Goal: Information Seeking & Learning: Learn about a topic

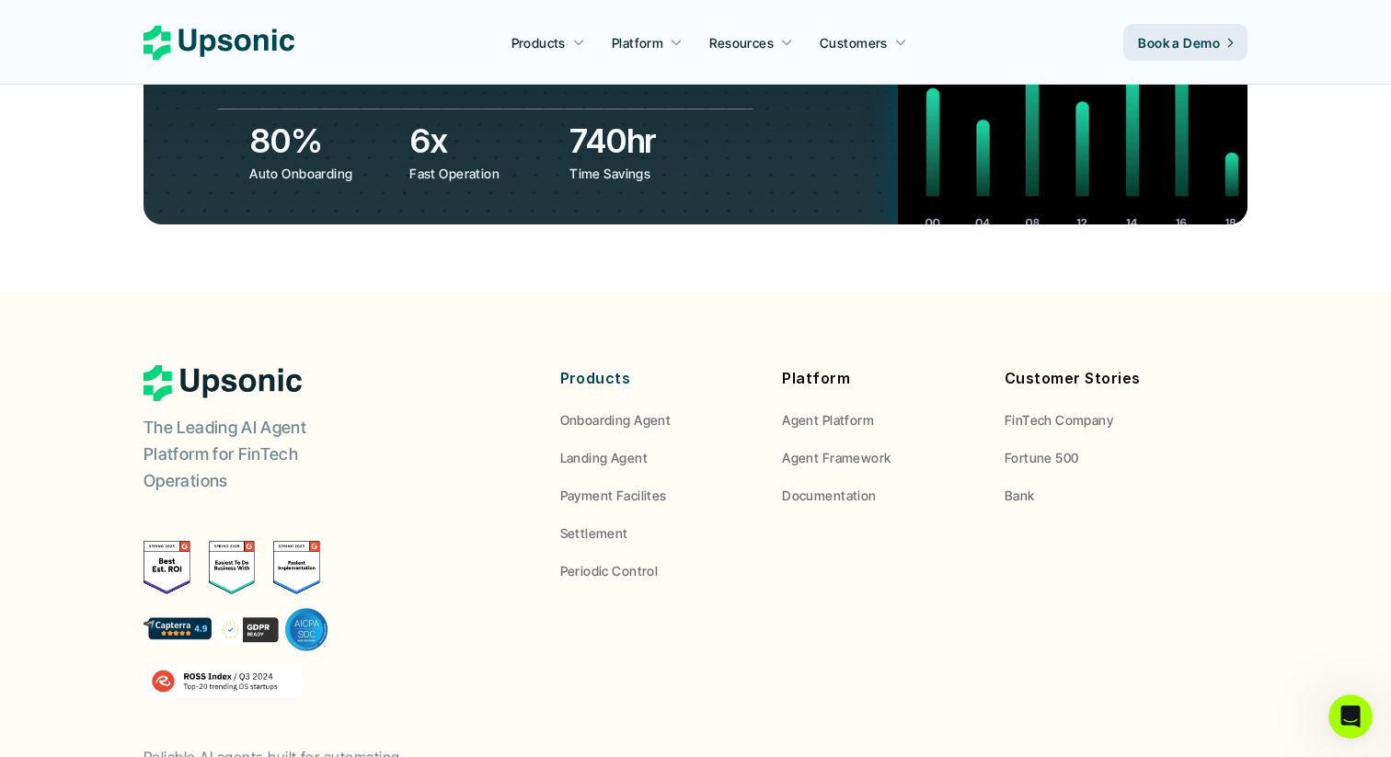
scroll to position [6932, 0]
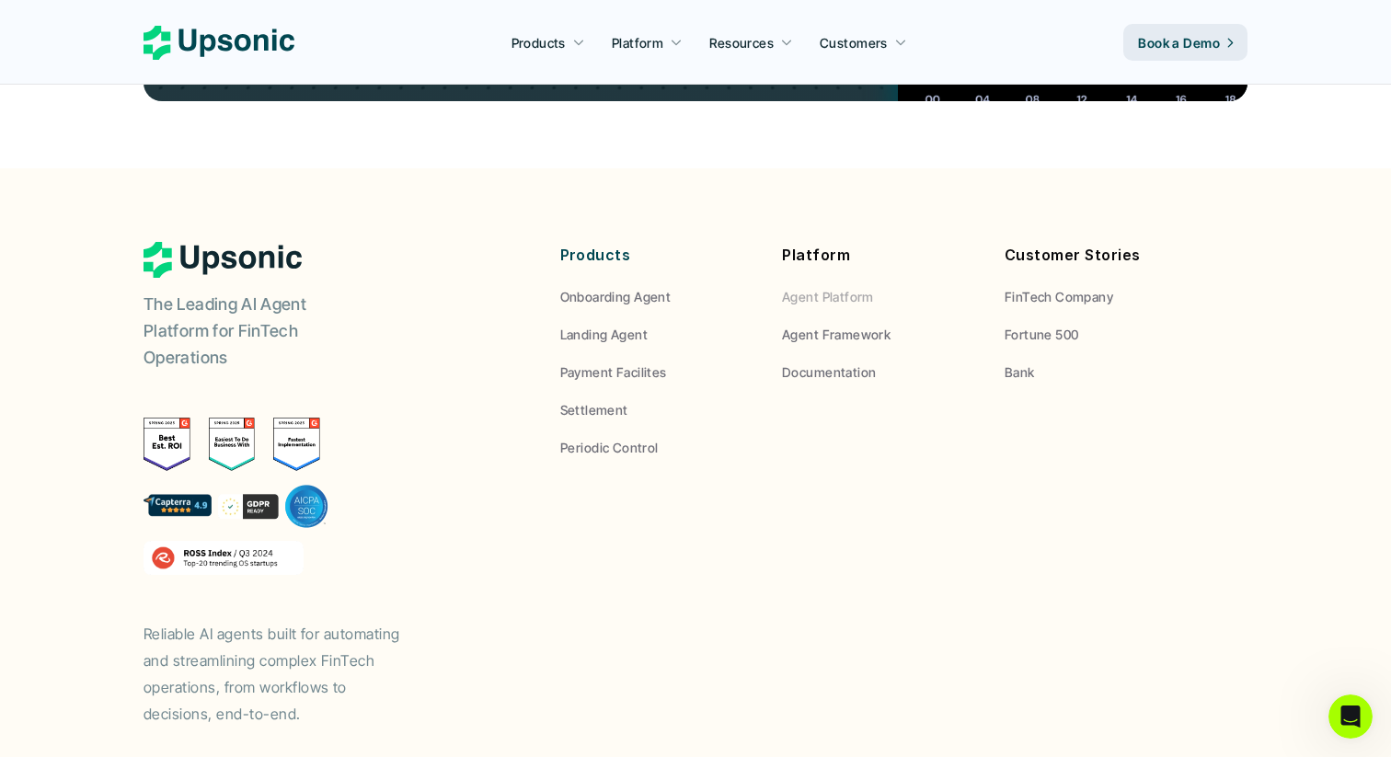
click at [806, 287] on p "Agent Platform" at bounding box center [828, 296] width 92 height 19
click at [809, 287] on p "Agent Platform" at bounding box center [828, 296] width 92 height 19
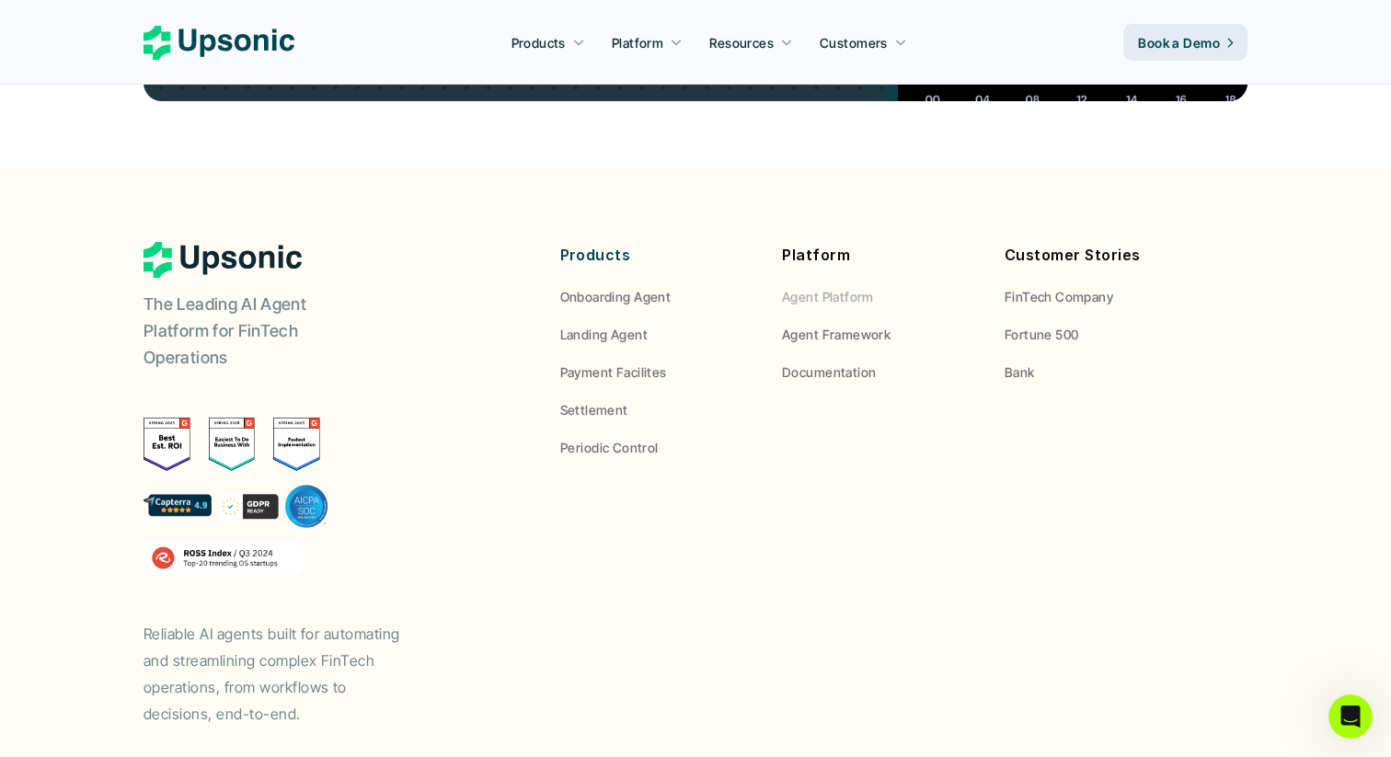
click at [814, 325] on p "Agent Framework" at bounding box center [836, 334] width 109 height 19
click at [814, 277] on div "Products Onboarding Agent Landing Agent Payment Facilites Settlement Periodic C…" at bounding box center [880, 349] width 640 height 215
click at [813, 363] on p "Documentation" at bounding box center [829, 372] width 94 height 19
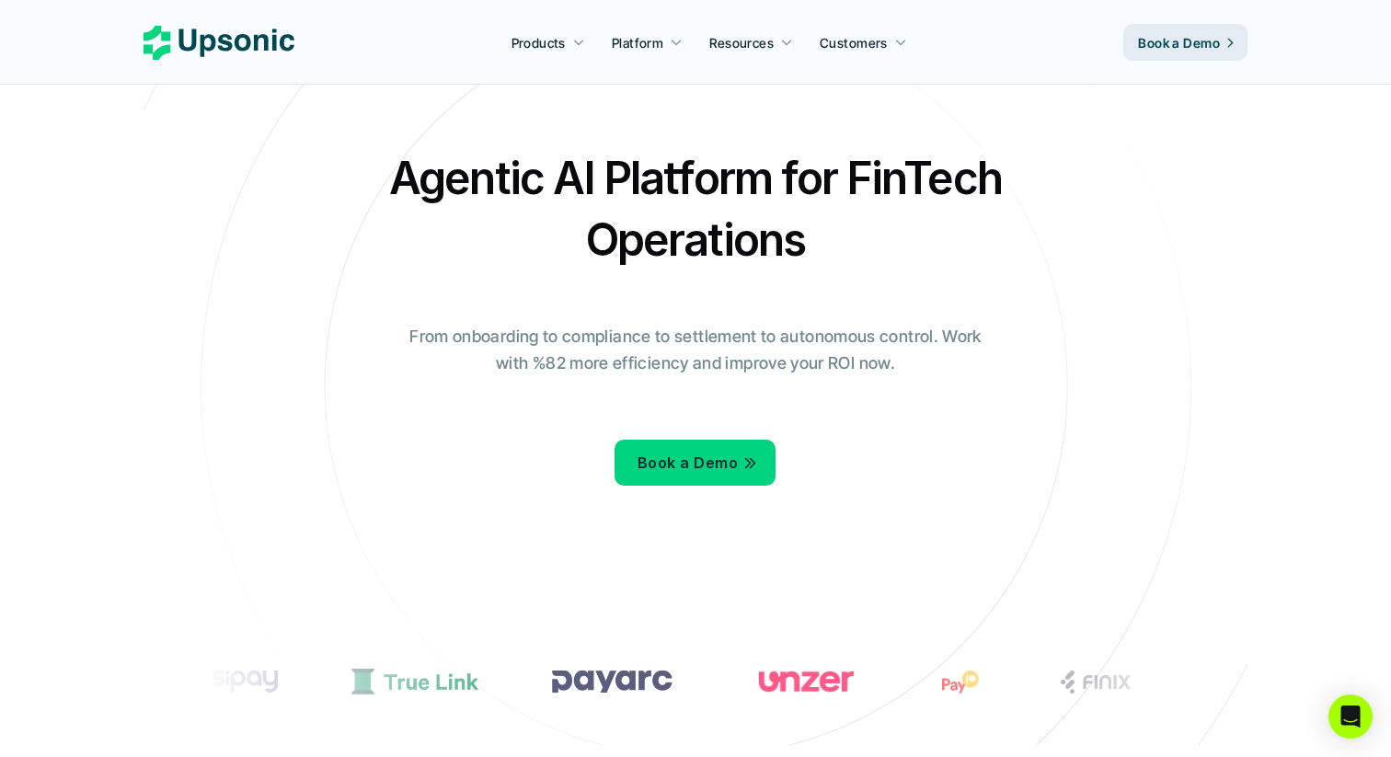
click at [433, 181] on h2 "Agentic AI Platform for FinTech Operations" at bounding box center [696, 208] width 644 height 123
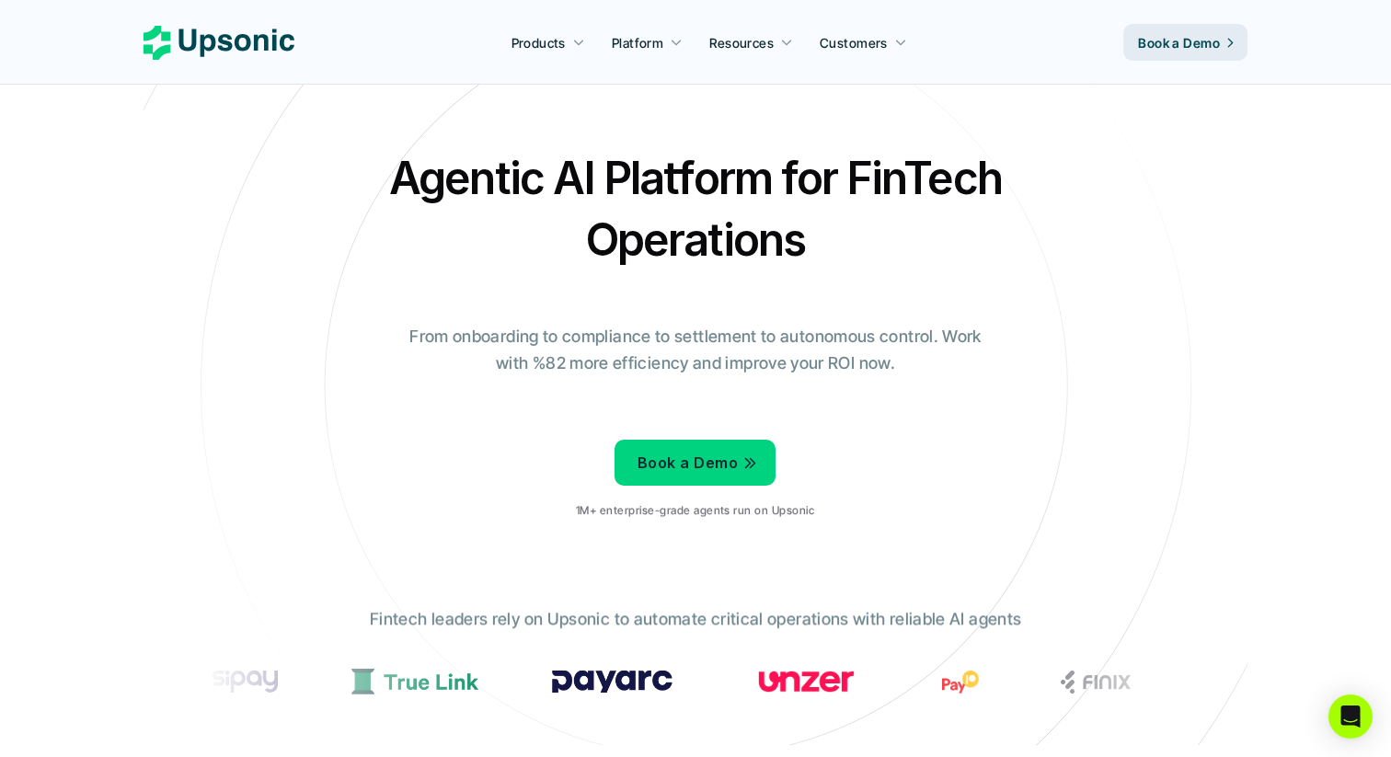
drag, startPoint x: 382, startPoint y: 183, endPoint x: 866, endPoint y: 247, distance: 488.2
click at [866, 247] on h2 "Agentic AI Platform for FinTech Operations" at bounding box center [696, 208] width 644 height 123
click at [814, 258] on h2 "Agentic AI Platform for FinTech Operations" at bounding box center [696, 208] width 644 height 123
drag, startPoint x: 840, startPoint y: 263, endPoint x: 375, endPoint y: 176, distance: 473.8
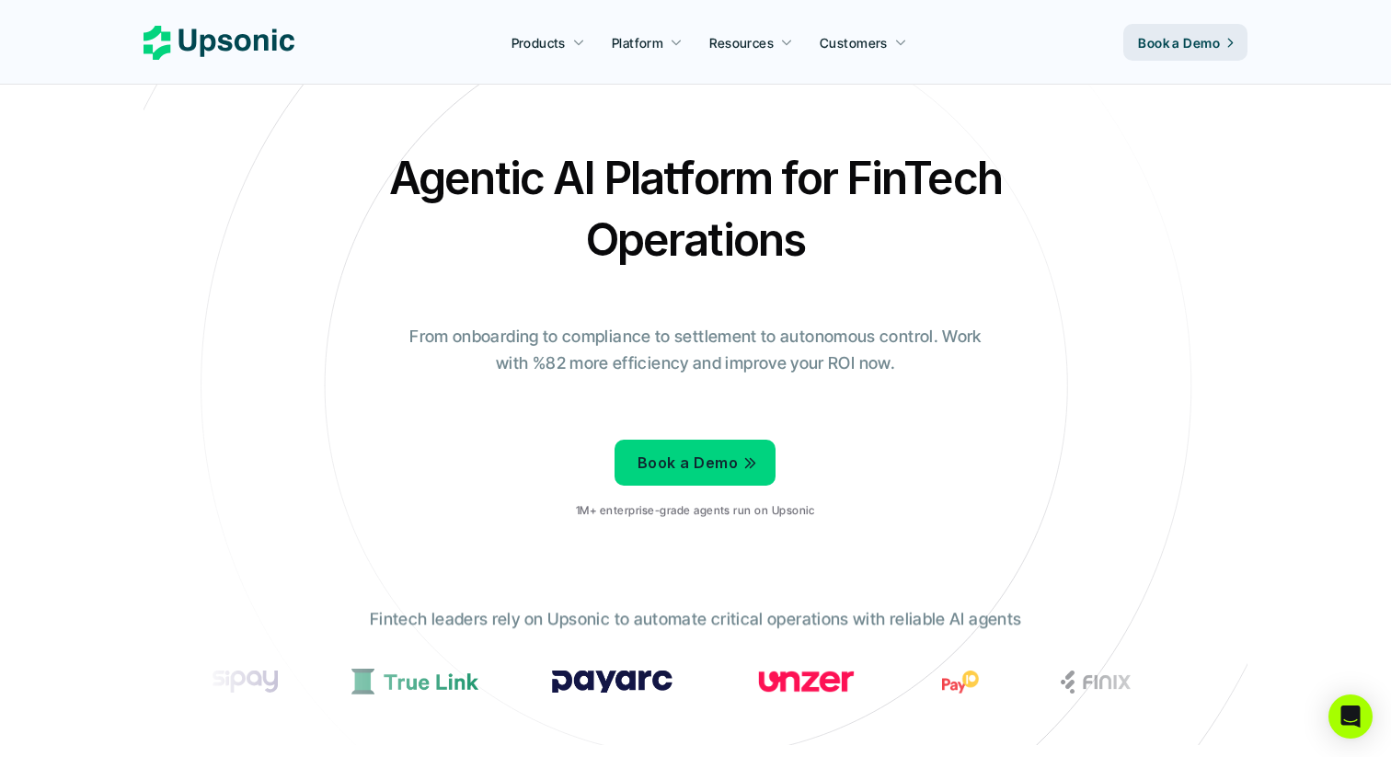
click at [375, 176] on h2 "Agentic AI Platform for FinTech Operations" at bounding box center [696, 208] width 644 height 123
copy h2 "Agentic AI Platform for FinTech Operations"
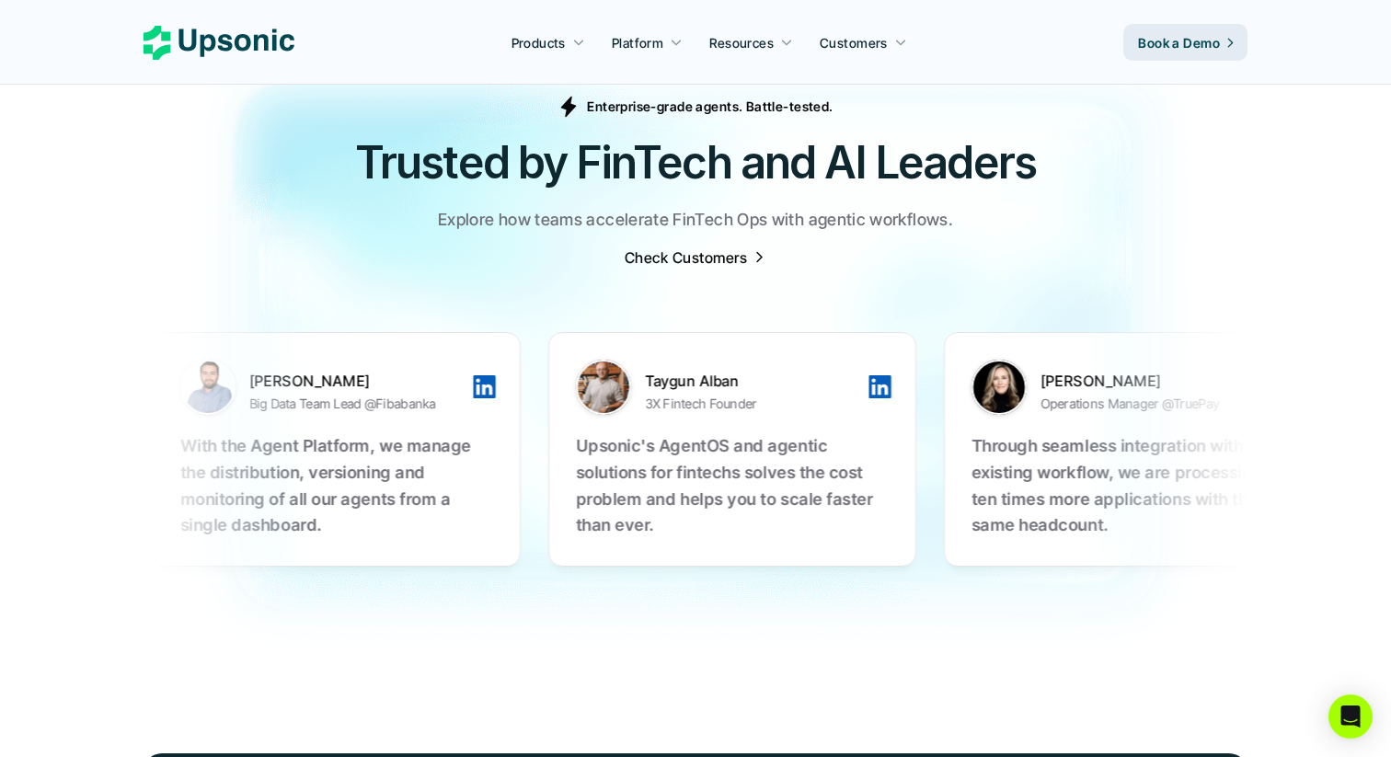
scroll to position [6932, 0]
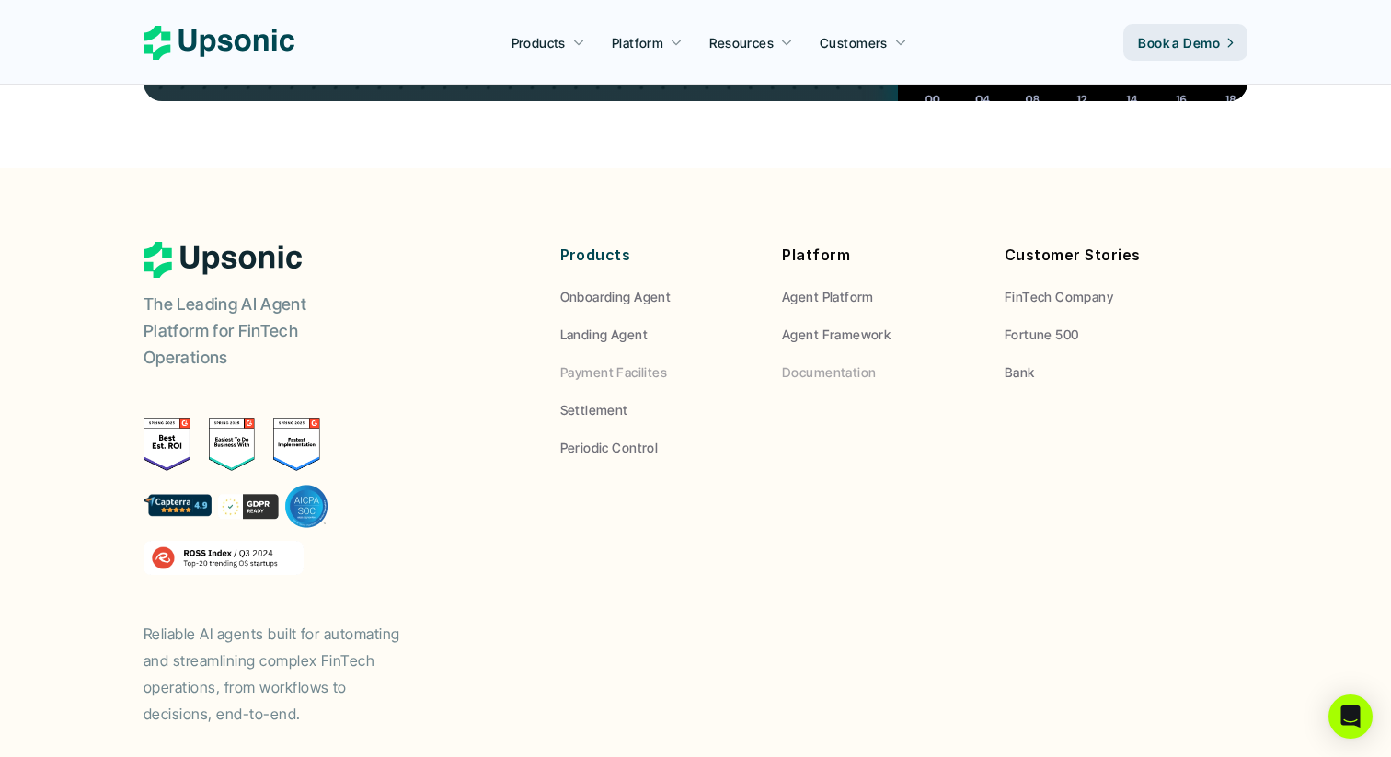
click at [816, 363] on p "Documentation" at bounding box center [829, 372] width 94 height 19
